Goal: Information Seeking & Learning: Learn about a topic

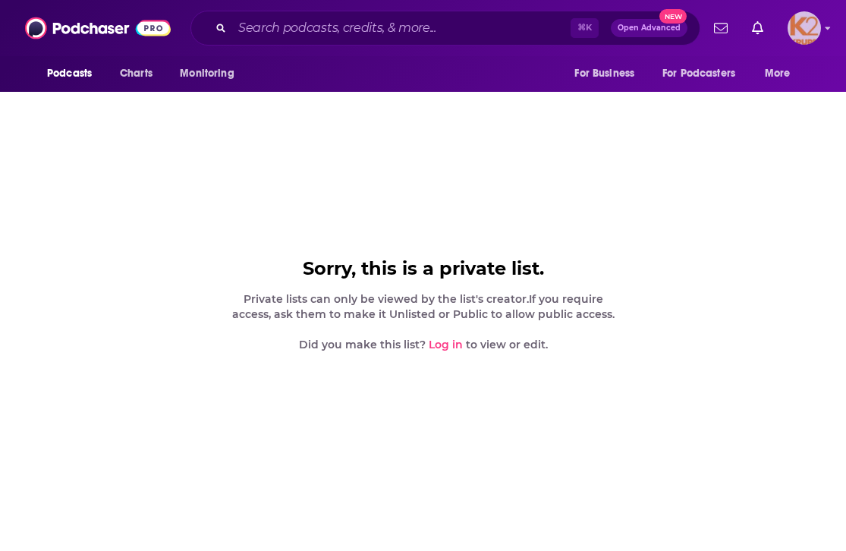
click at [810, 27] on img "Logged in as K2Krupp" at bounding box center [804, 27] width 33 height 33
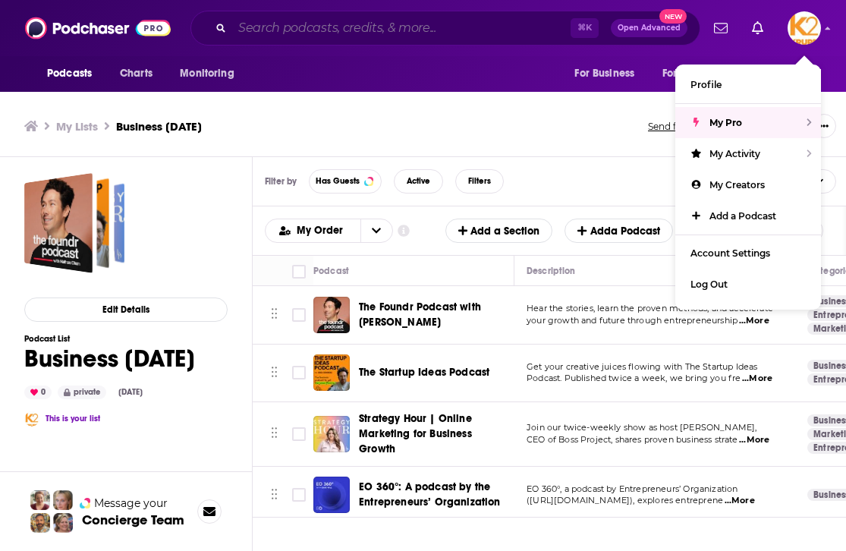
click at [382, 33] on input "Search podcasts, credits, & more..." at bounding box center [401, 28] width 338 height 24
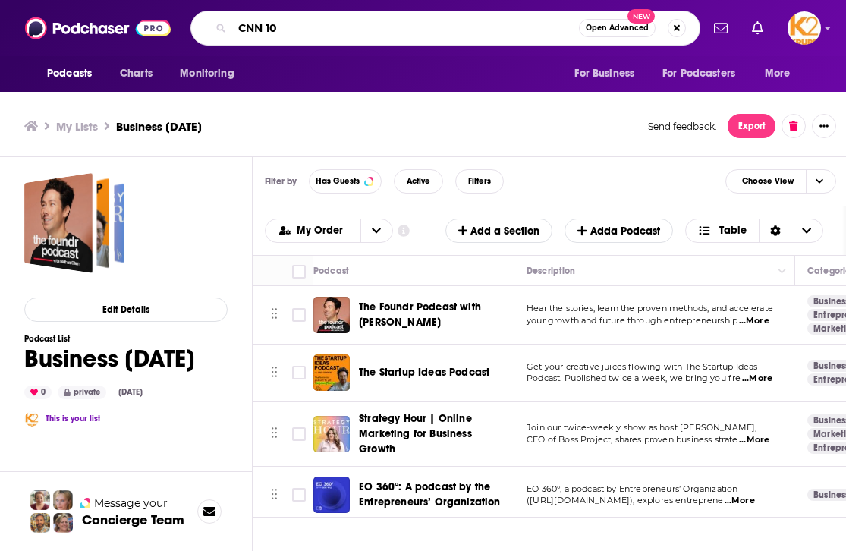
type input "CNN 10"
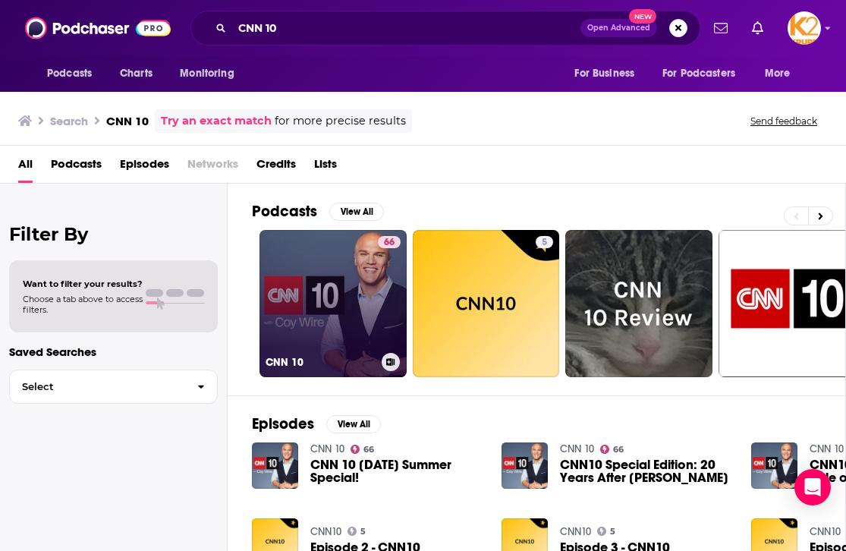
click at [339, 320] on link "66 CNN 10" at bounding box center [333, 303] width 147 height 147
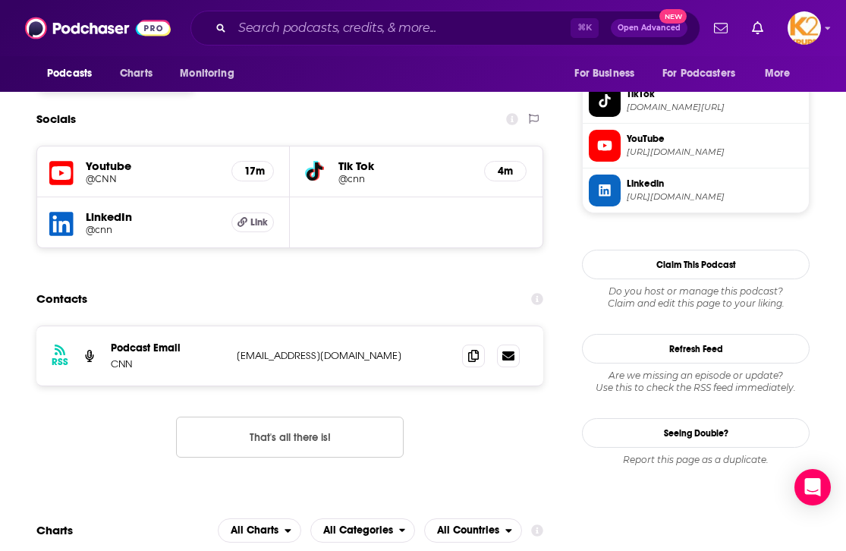
scroll to position [1305, 0]
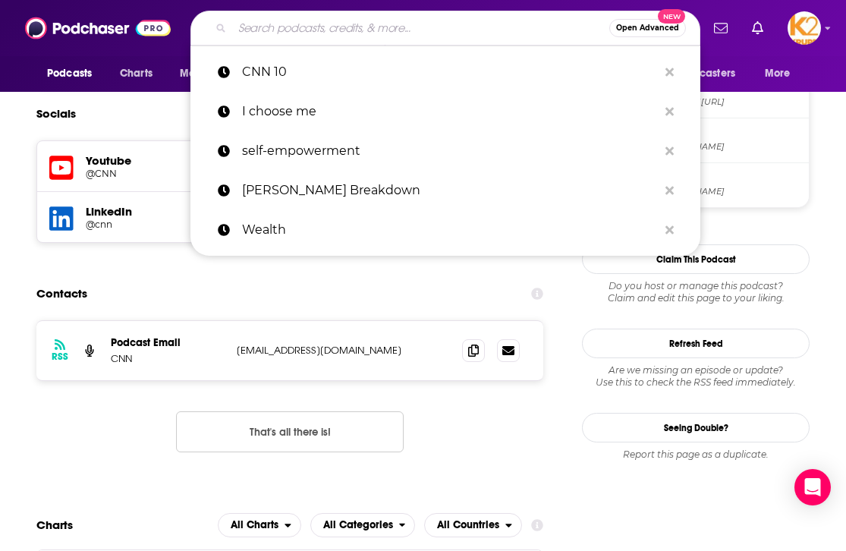
click at [307, 36] on input "Search podcasts, credits, & more..." at bounding box center [420, 28] width 377 height 24
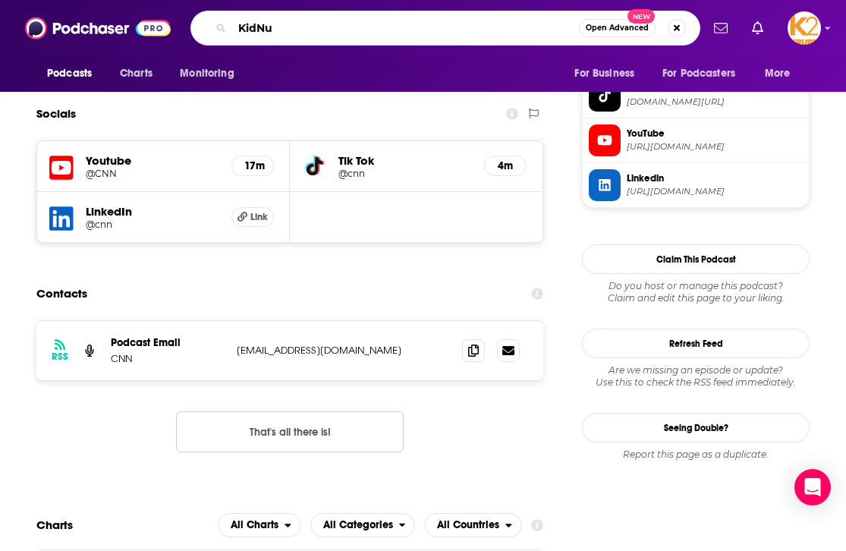
type input "KidNuz"
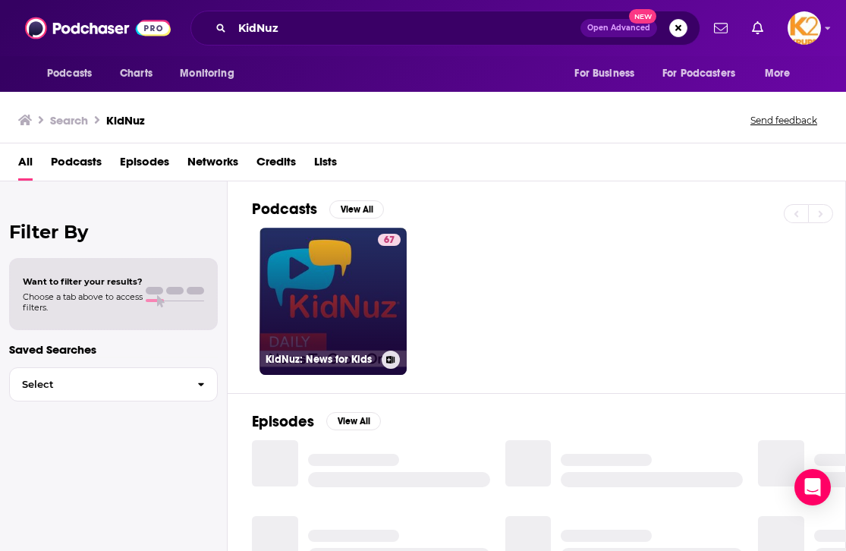
click at [327, 318] on link "67 KidNuz: News for Kids" at bounding box center [333, 301] width 147 height 147
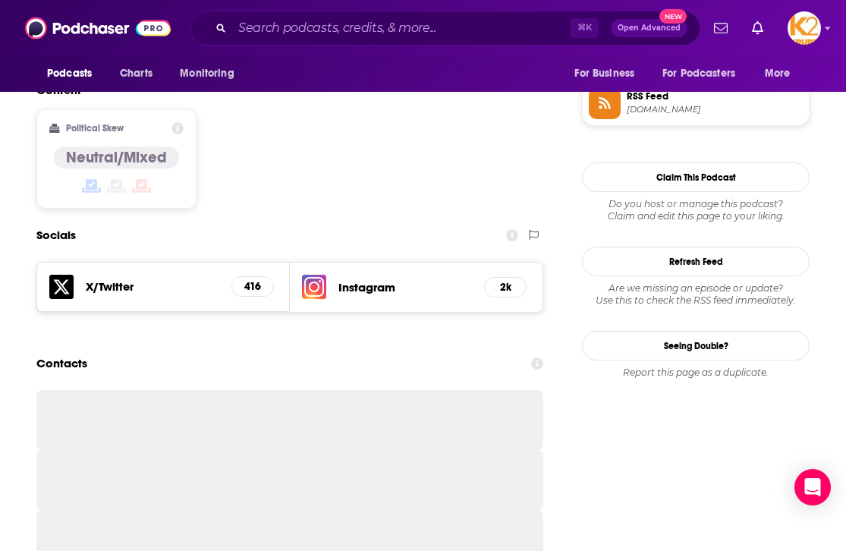
scroll to position [1259, 0]
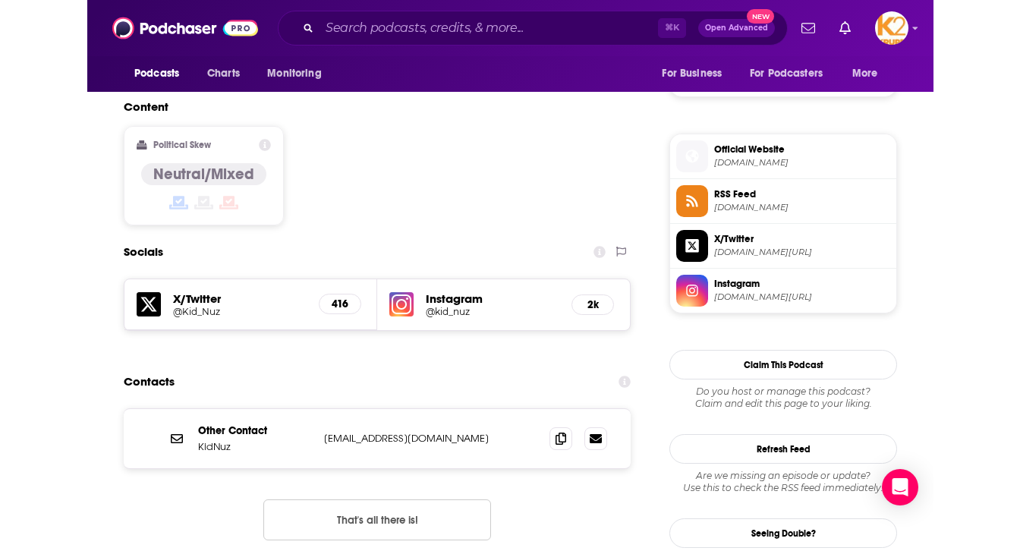
scroll to position [1088, 0]
